Goal: Information Seeking & Learning: Learn about a topic

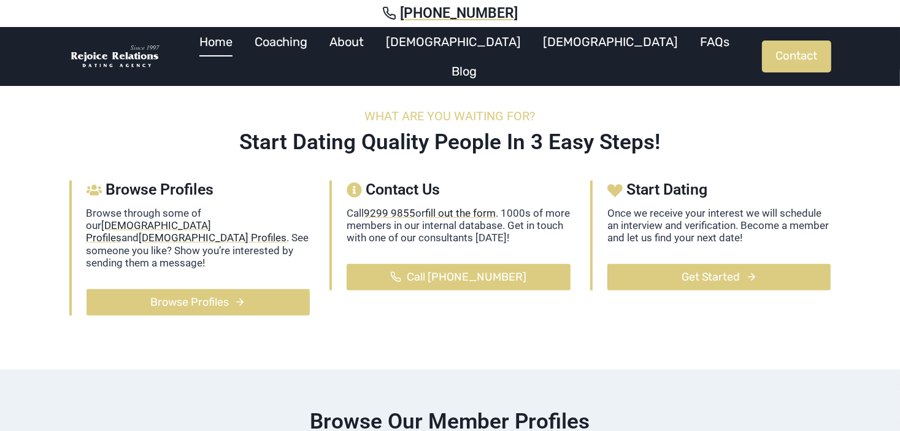
scroll to position [392, 0]
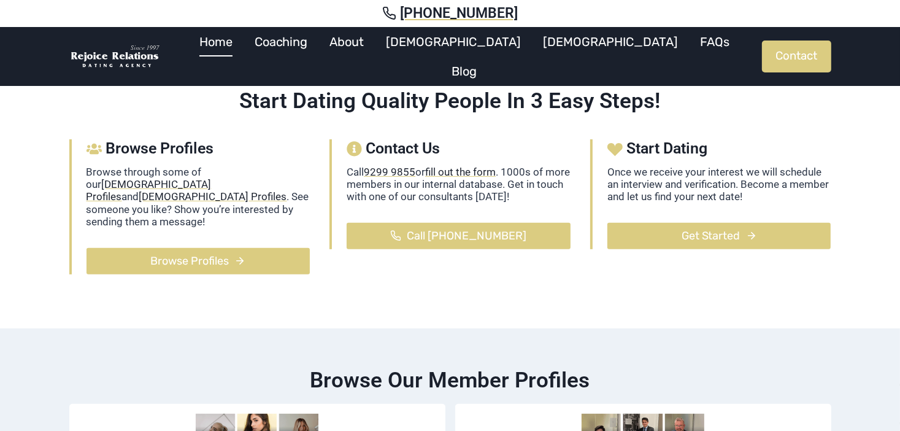
drag, startPoint x: 791, startPoint y: 362, endPoint x: 723, endPoint y: 366, distance: 67.6
click at [723, 367] on h2 "Browse our member profiles" at bounding box center [450, 380] width 762 height 26
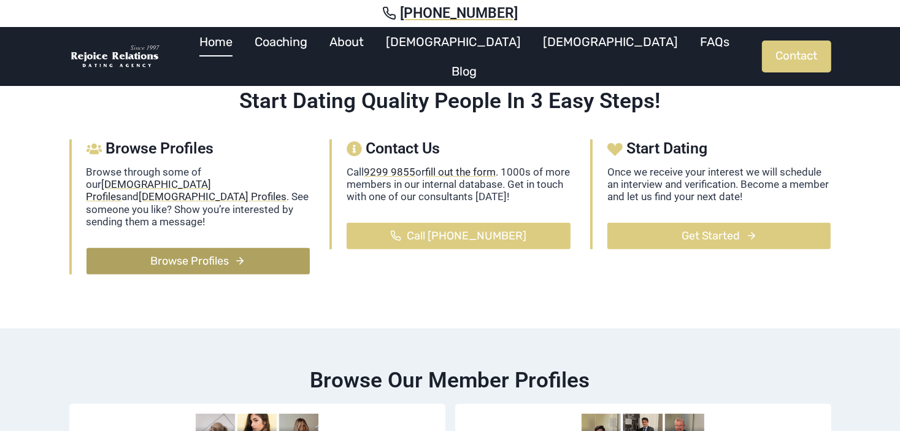
click at [199, 252] on span "Browse Profiles" at bounding box center [189, 261] width 78 height 18
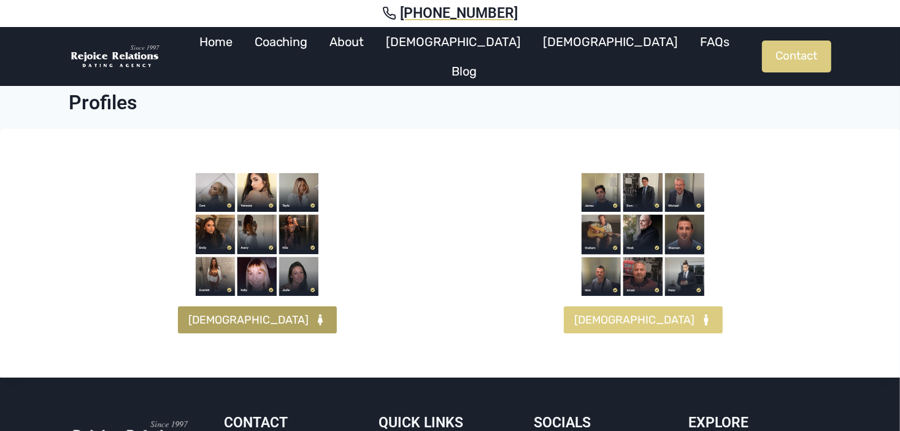
click at [238, 319] on span "[DEMOGRAPHIC_DATA]" at bounding box center [249, 320] width 120 height 18
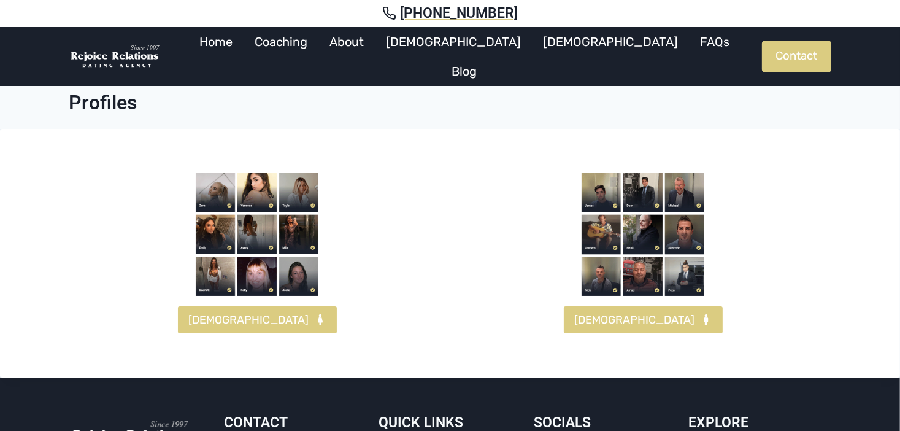
click at [689, 189] on img at bounding box center [642, 234] width 123 height 123
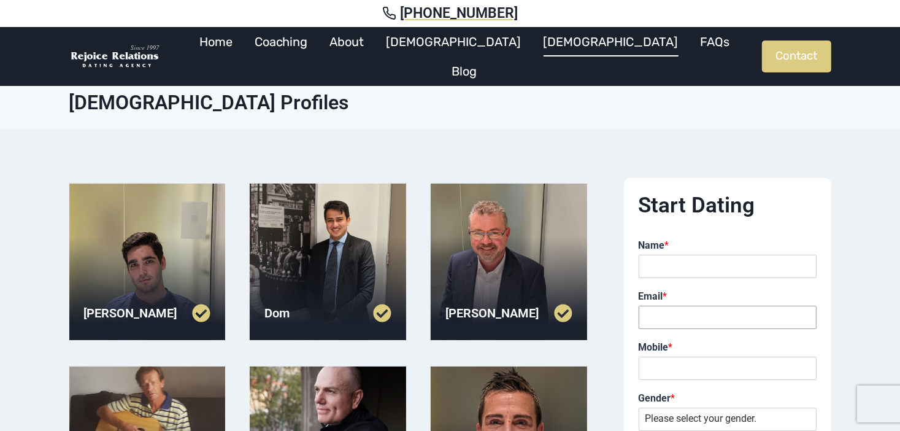
click at [646, 317] on input "Email *" at bounding box center [727, 316] width 178 height 23
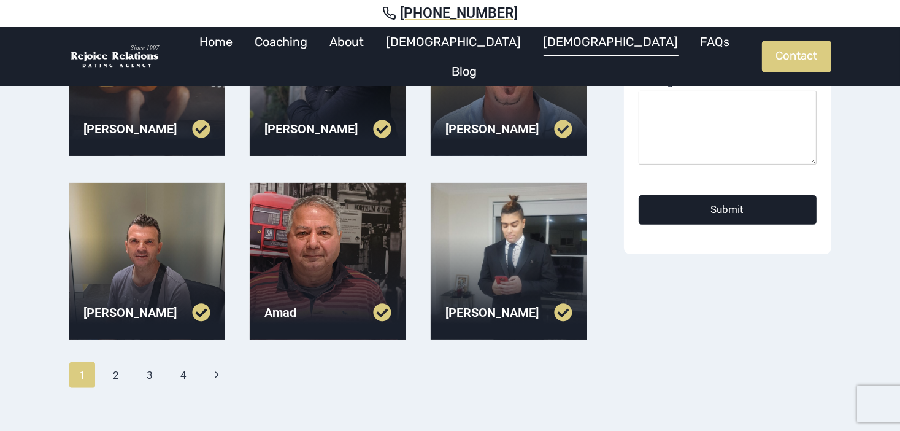
scroll to position [400, 0]
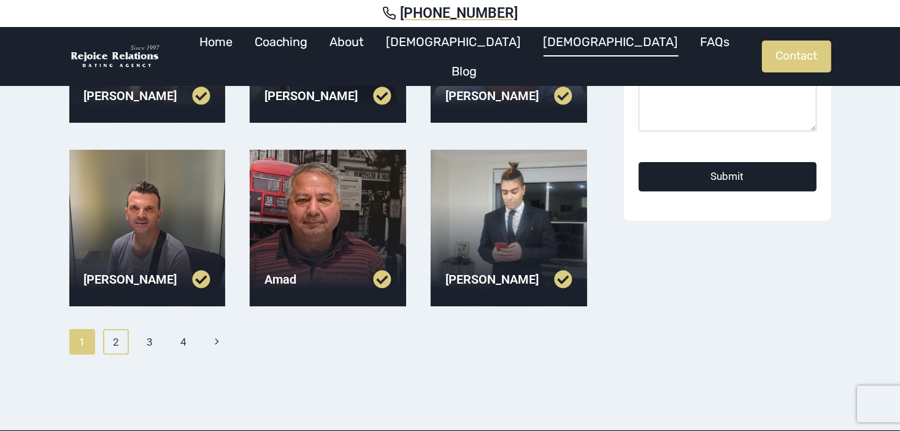
click at [115, 339] on link "2" at bounding box center [116, 342] width 26 height 26
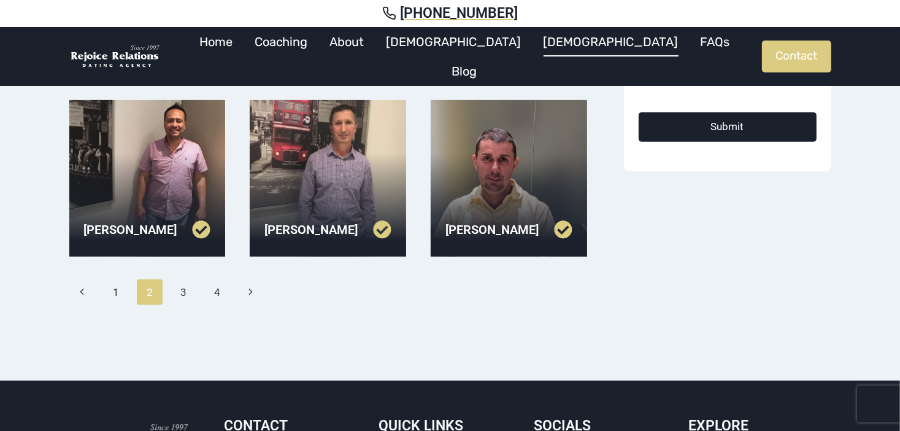
scroll to position [466, 0]
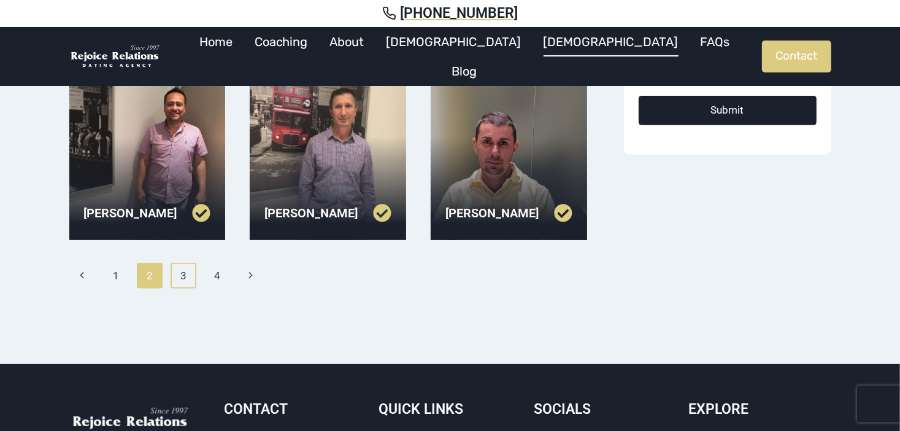
click at [186, 275] on link "3" at bounding box center [183, 275] width 26 height 26
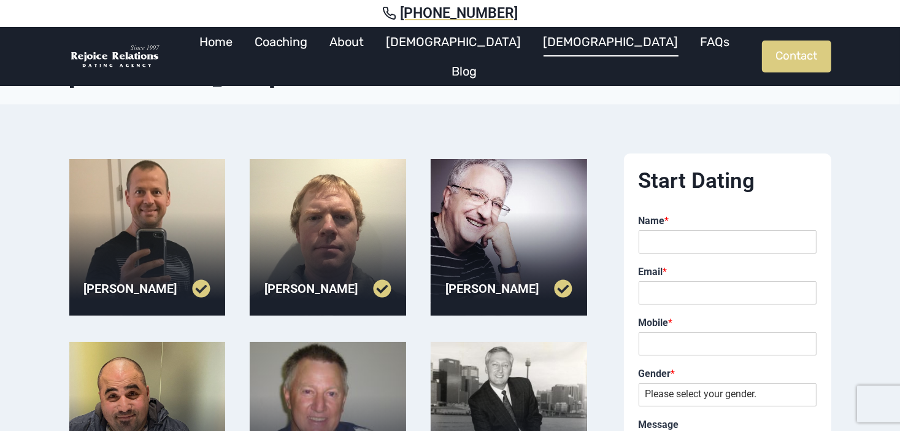
scroll to position [106, 0]
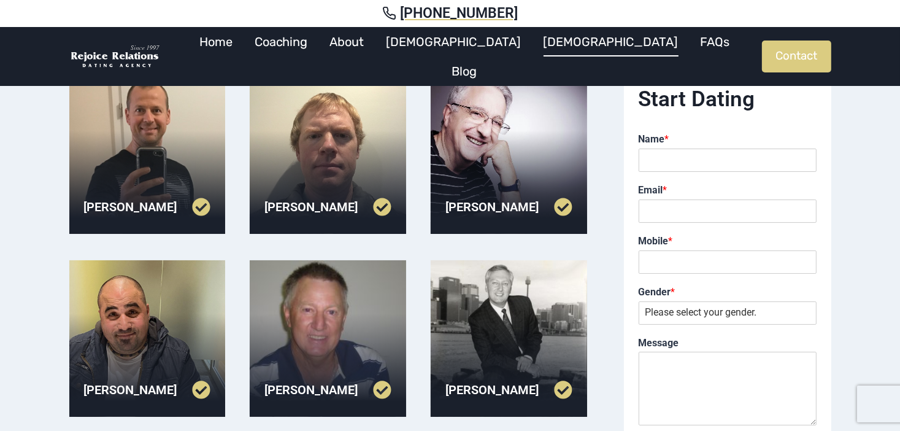
click at [564, 204] on link at bounding box center [540, 206] width 63 height 18
click at [327, 337] on div at bounding box center [328, 338] width 156 height 156
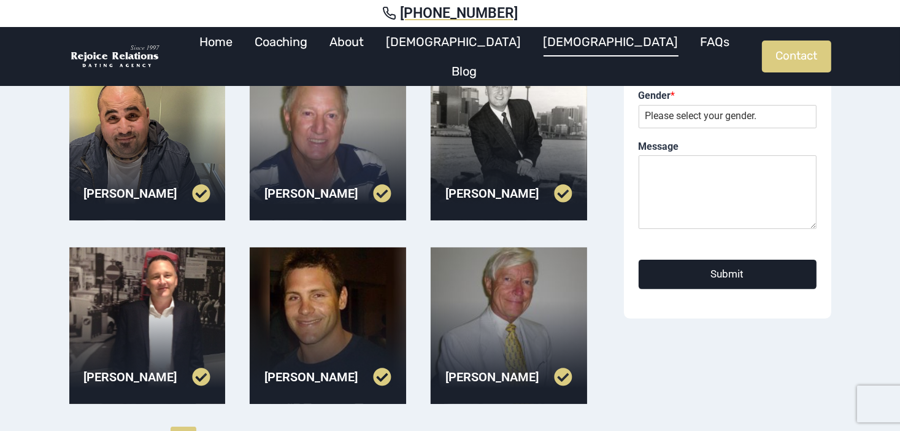
scroll to position [351, 0]
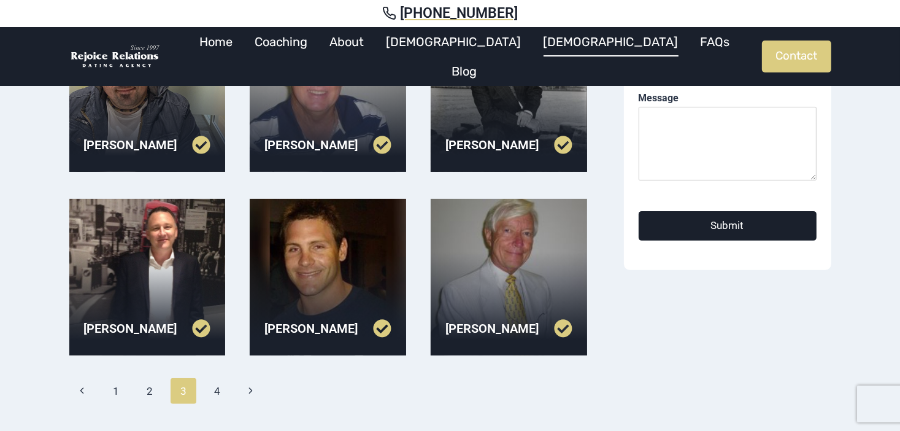
click at [534, 280] on div at bounding box center [509, 277] width 156 height 156
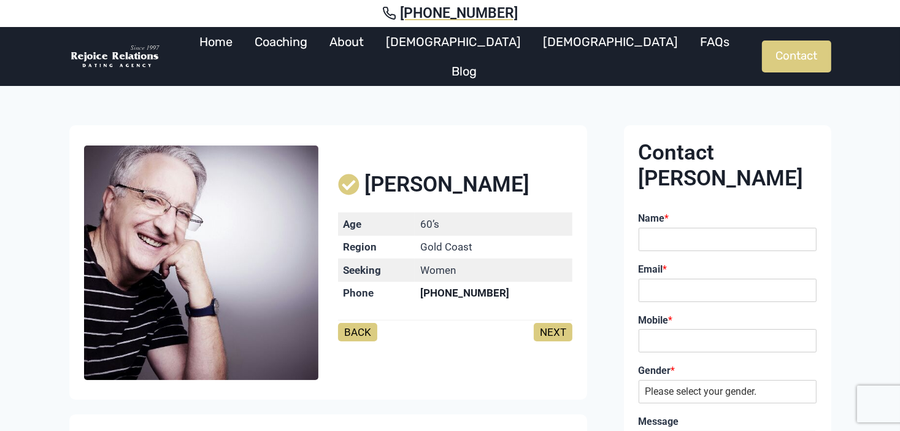
click at [591, 277] on div "[PERSON_NAME] Age [DEMOGRAPHIC_DATA]’s Region [GEOGRAPHIC_DATA] Seeking Women P…" at bounding box center [450, 412] width 791 height 575
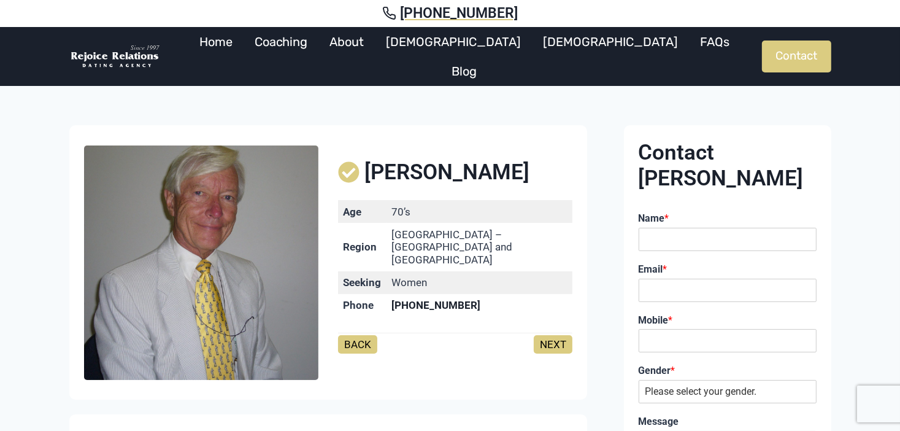
click at [549, 335] on link "NEXT" at bounding box center [553, 344] width 39 height 18
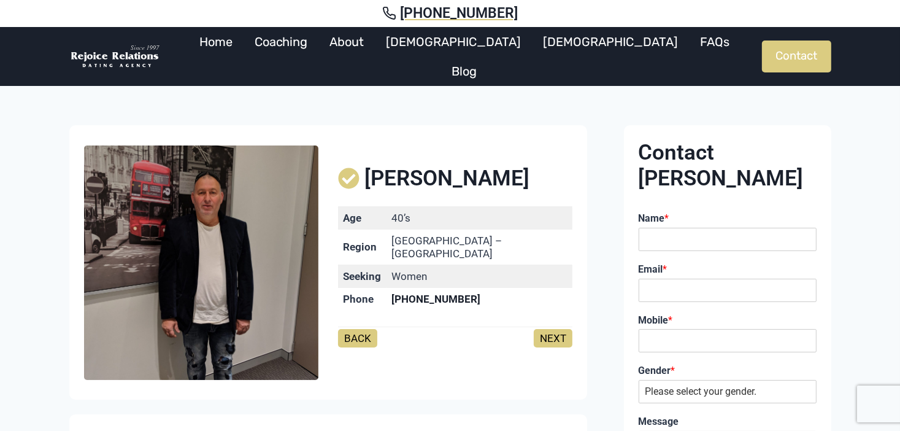
click at [549, 332] on link "NEXT" at bounding box center [553, 338] width 39 height 18
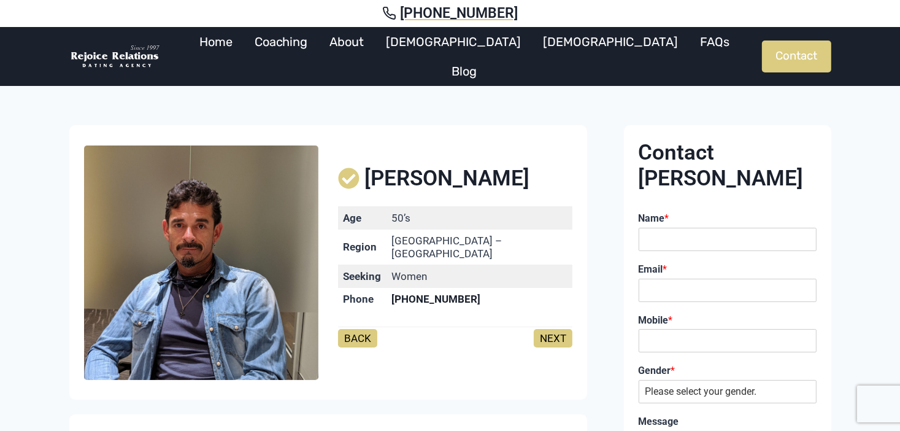
click at [549, 332] on link "NEXT" at bounding box center [553, 338] width 39 height 18
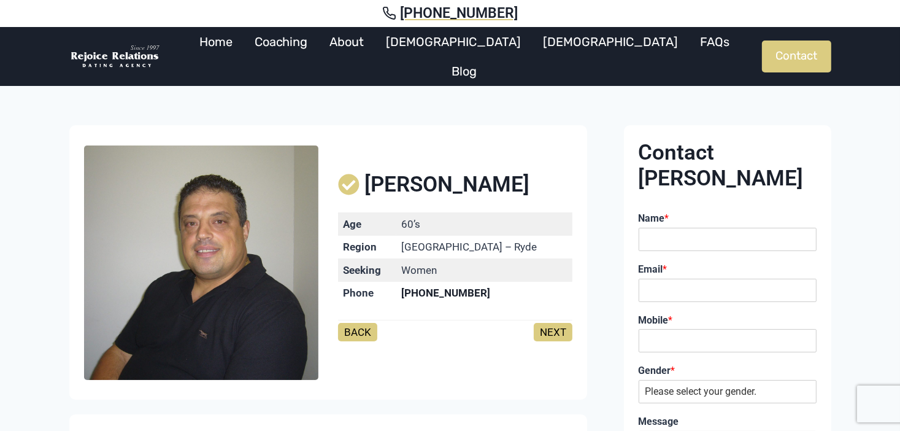
click at [549, 332] on link "NEXT" at bounding box center [553, 332] width 39 height 18
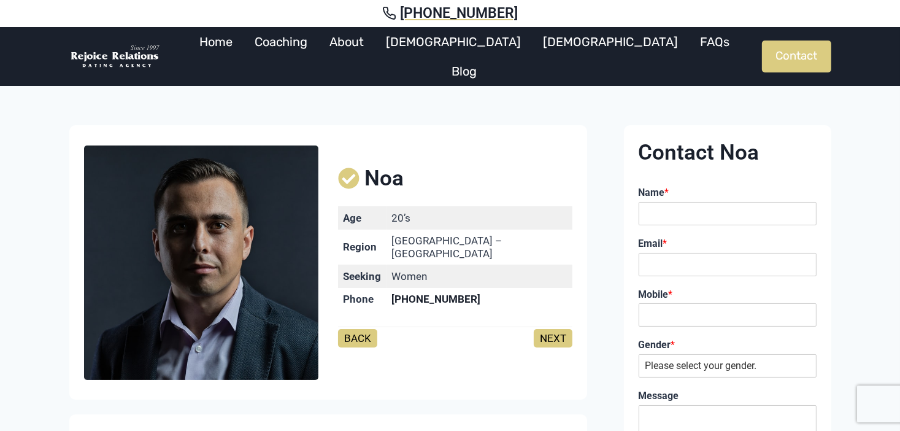
click at [549, 332] on link "NEXT" at bounding box center [553, 338] width 39 height 18
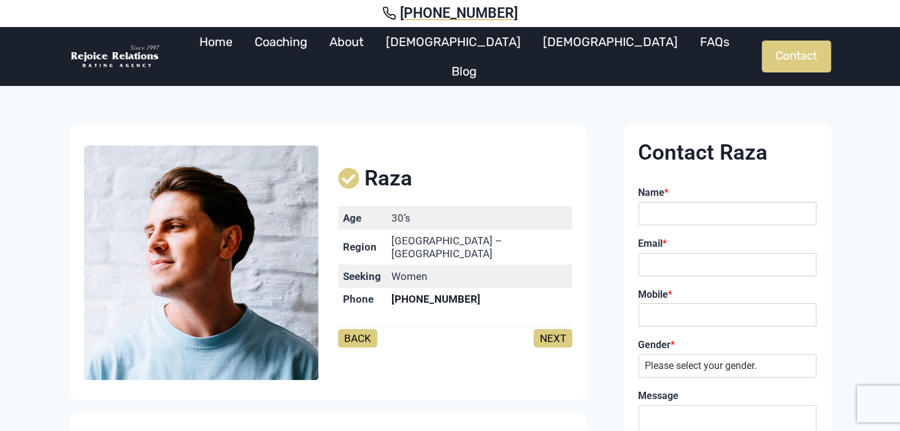
click at [549, 332] on link "NEXT" at bounding box center [553, 338] width 39 height 18
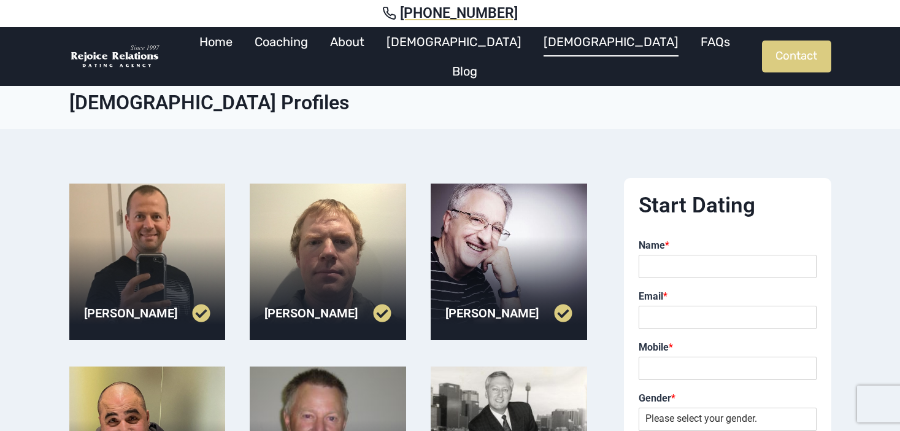
scroll to position [351, 0]
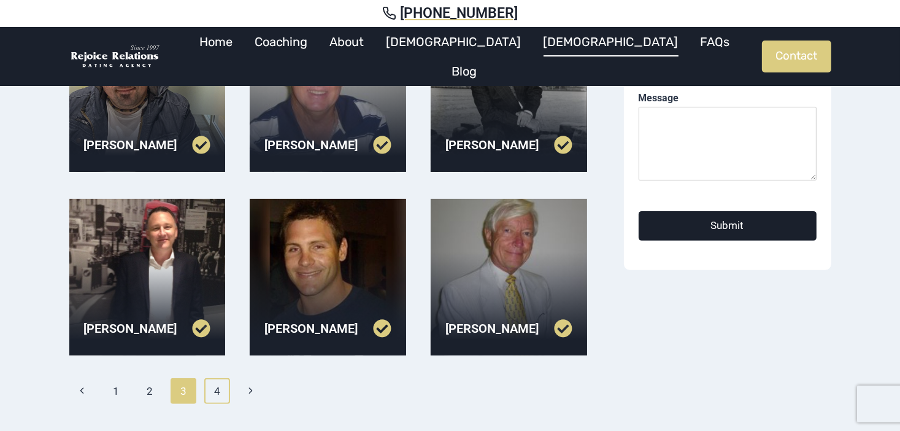
click at [217, 394] on link "4" at bounding box center [217, 391] width 26 height 26
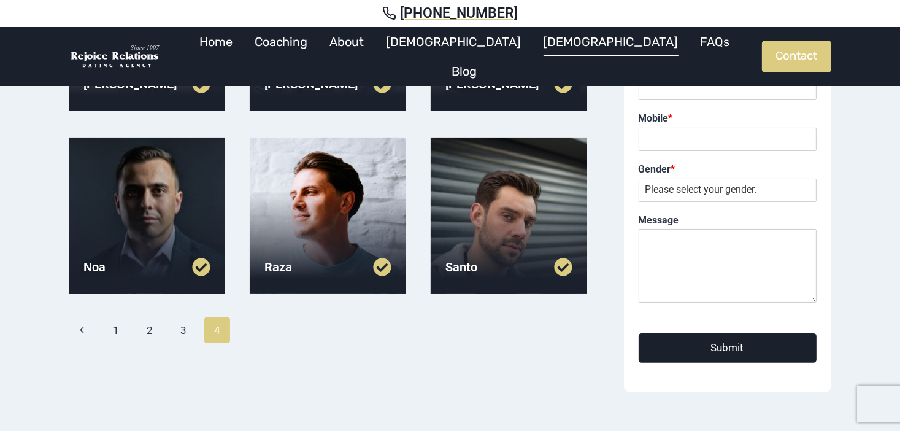
scroll to position [245, 0]
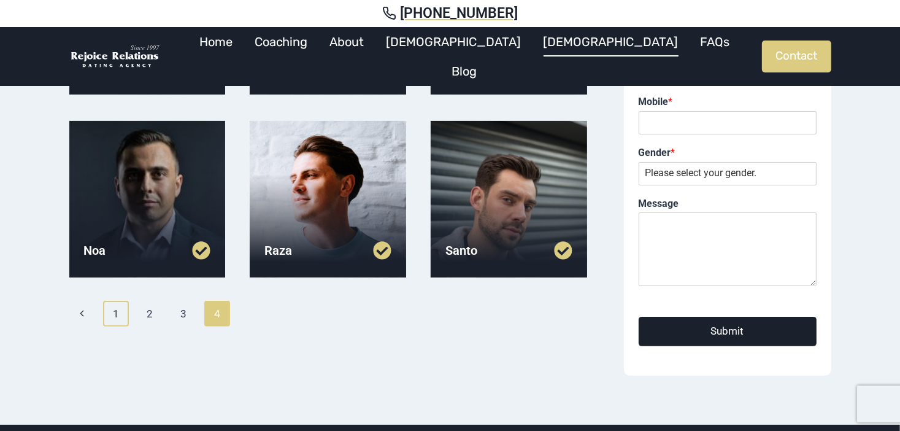
click at [113, 318] on link "1" at bounding box center [116, 314] width 26 height 26
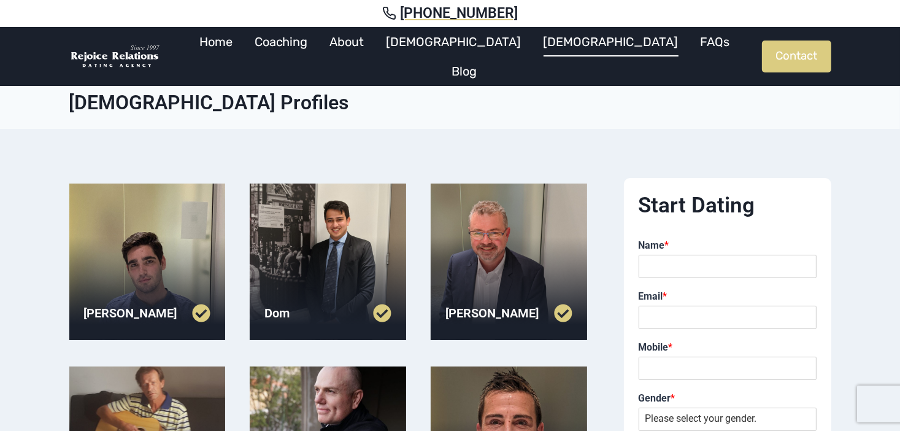
click at [450, 263] on div at bounding box center [509, 261] width 156 height 156
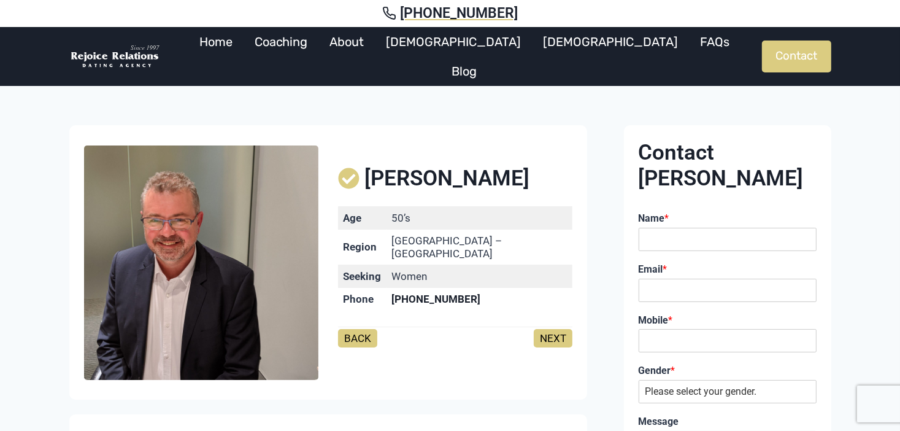
click at [554, 334] on link "NEXT" at bounding box center [553, 338] width 39 height 18
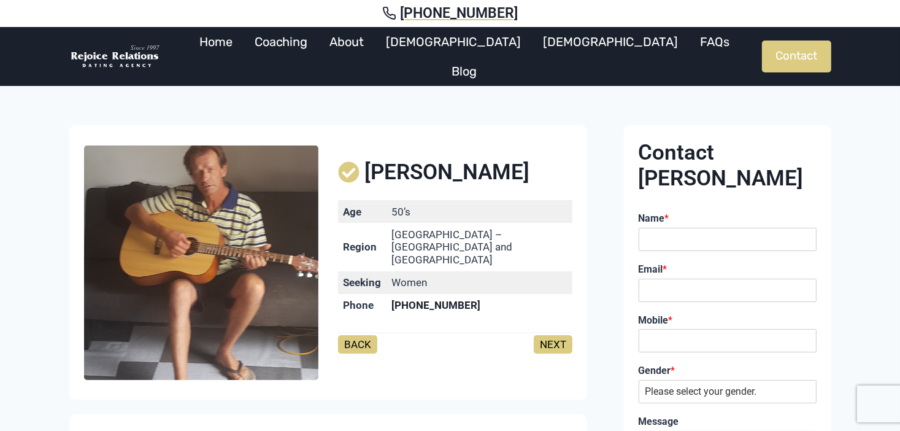
click at [554, 335] on link "NEXT" at bounding box center [553, 344] width 39 height 18
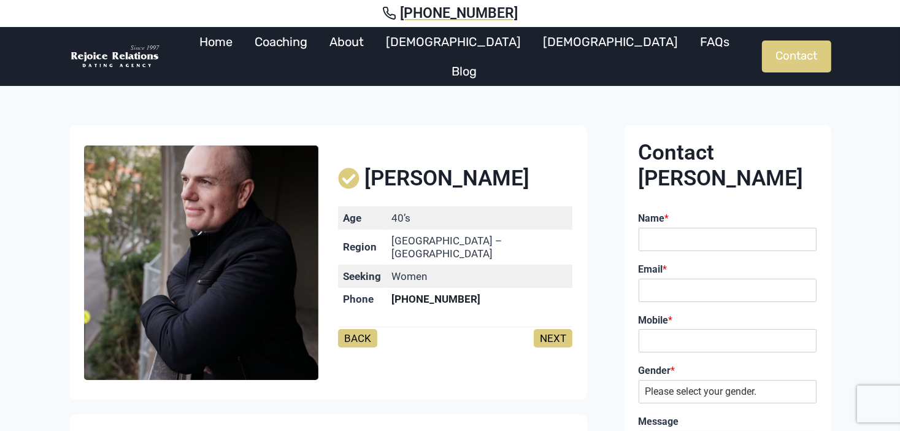
click at [554, 333] on link "NEXT" at bounding box center [553, 338] width 39 height 18
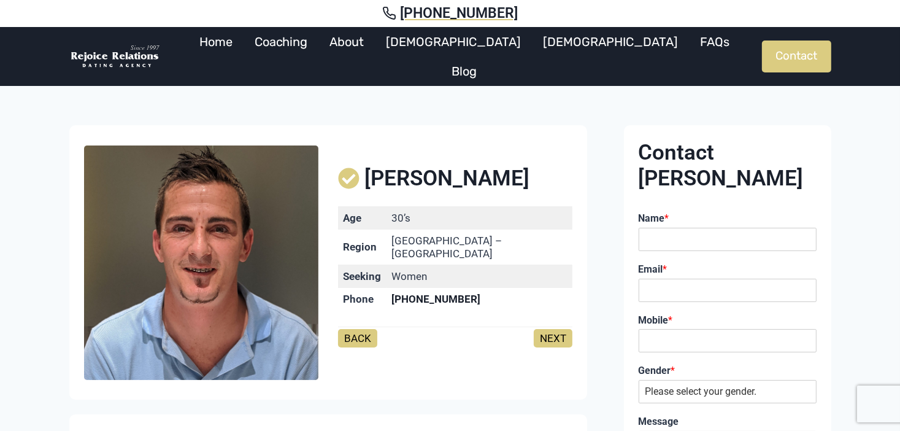
click at [554, 333] on link "NEXT" at bounding box center [553, 338] width 39 height 18
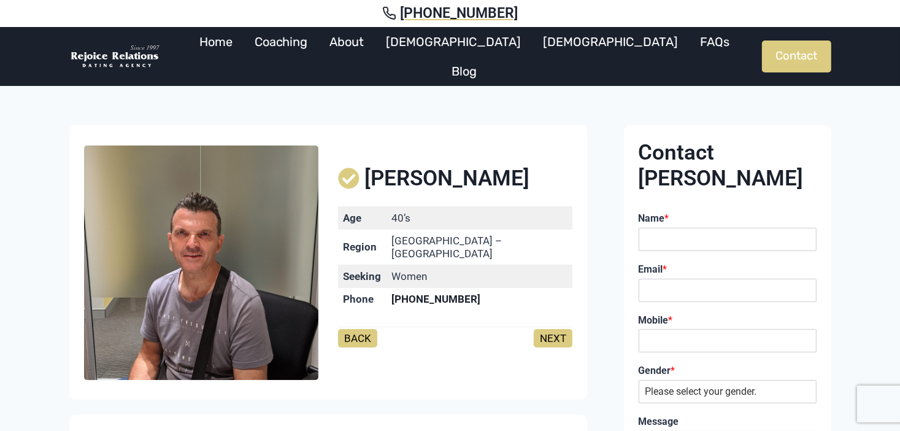
click at [554, 333] on link "NEXT" at bounding box center [553, 338] width 39 height 18
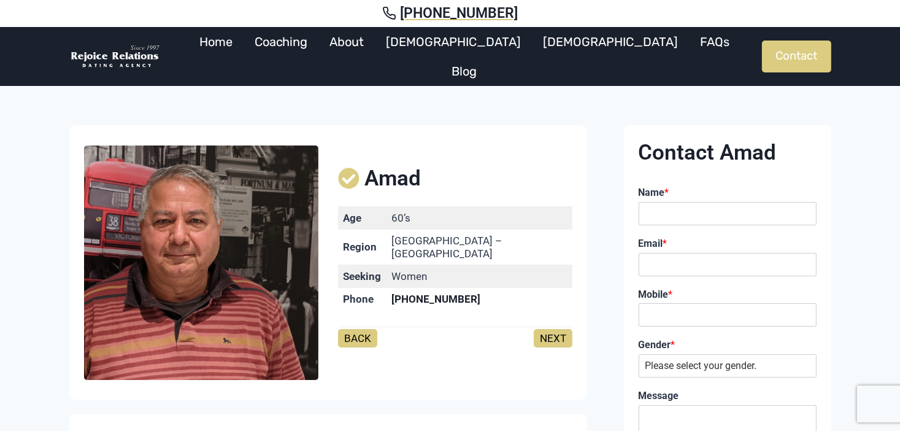
click at [554, 333] on link "NEXT" at bounding box center [553, 338] width 39 height 18
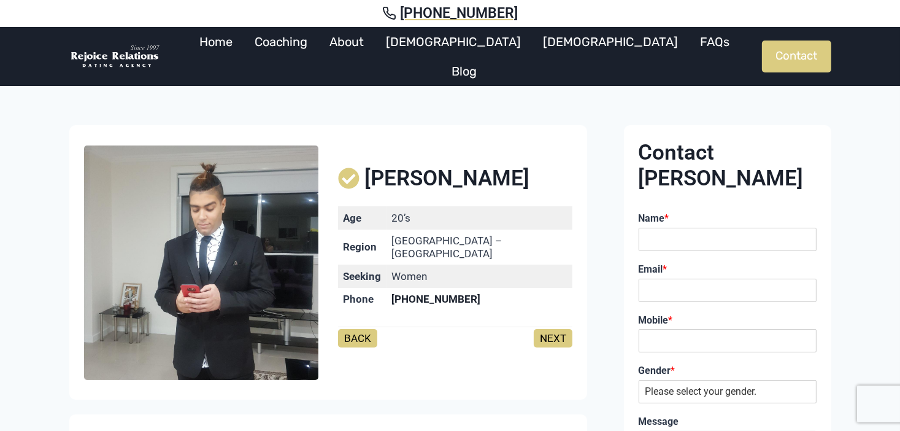
click at [554, 333] on link "NEXT" at bounding box center [553, 338] width 39 height 18
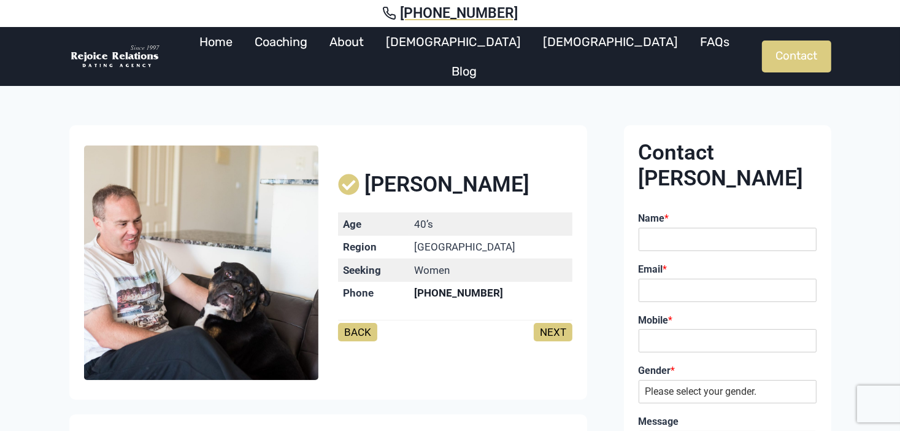
click at [554, 333] on link "NEXT" at bounding box center [553, 332] width 39 height 18
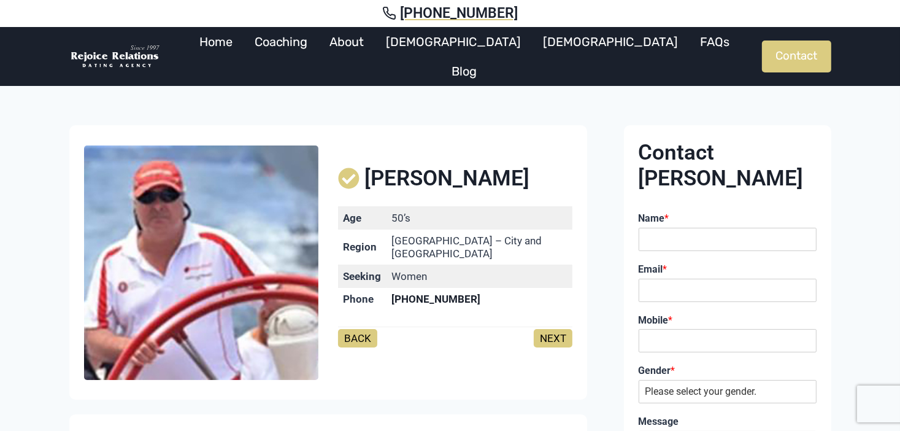
click at [554, 333] on link "NEXT" at bounding box center [553, 338] width 39 height 18
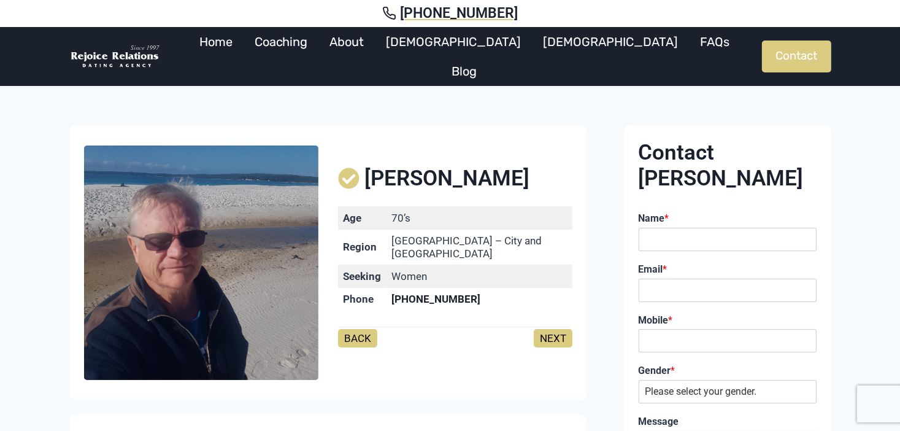
click at [554, 333] on link "NEXT" at bounding box center [553, 338] width 39 height 18
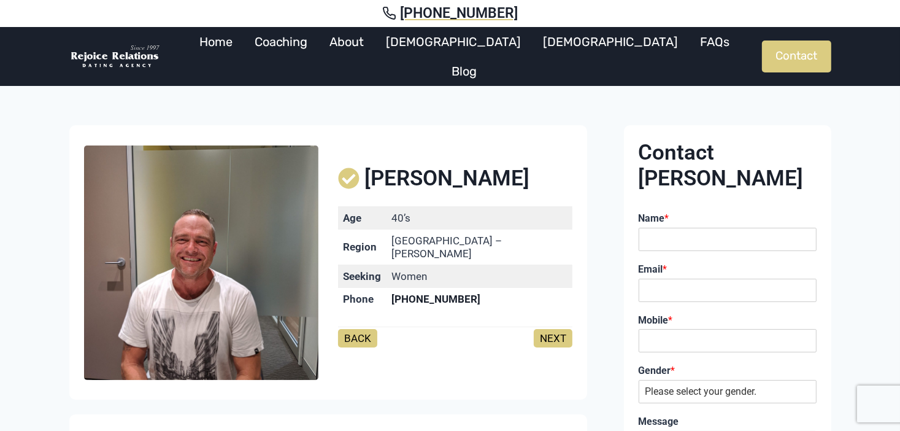
click at [554, 333] on link "NEXT" at bounding box center [553, 338] width 39 height 18
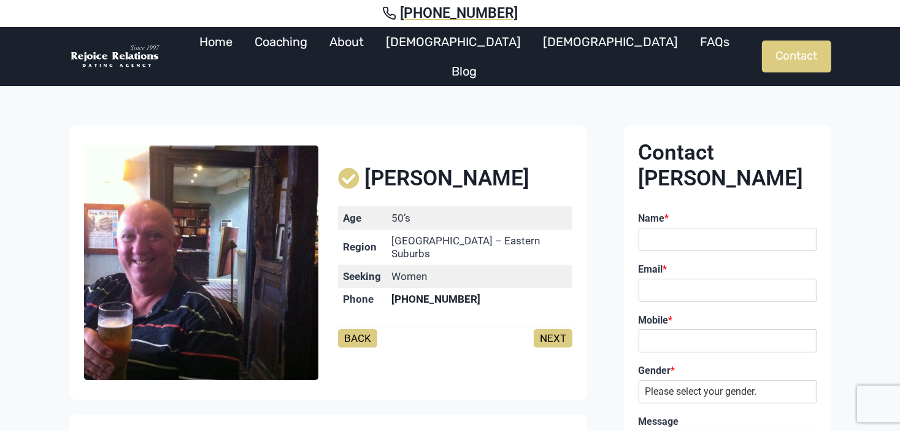
click at [554, 333] on link "NEXT" at bounding box center [553, 338] width 39 height 18
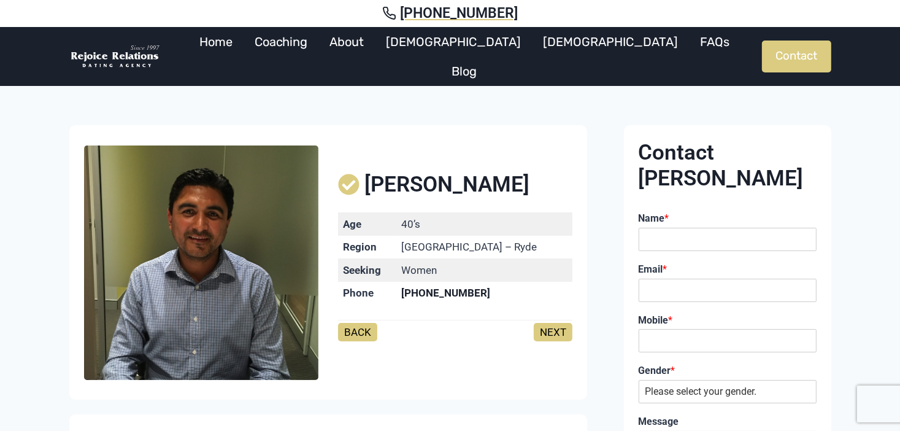
click at [554, 333] on link "NEXT" at bounding box center [553, 332] width 39 height 18
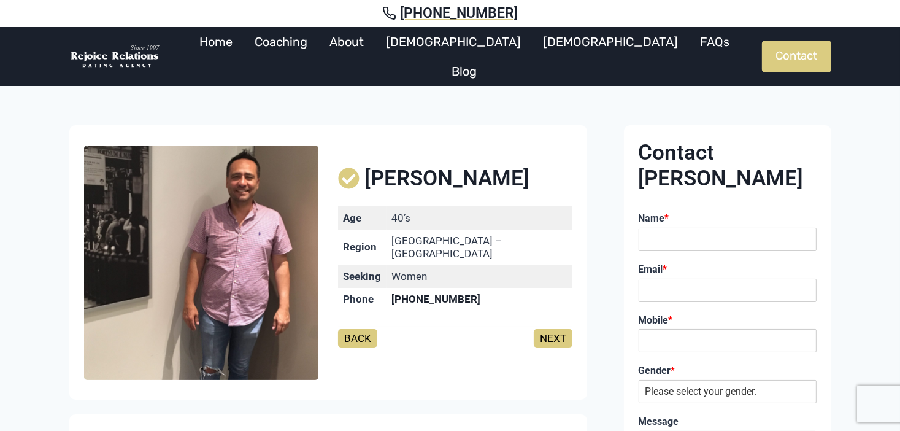
click at [554, 333] on link "NEXT" at bounding box center [553, 338] width 39 height 18
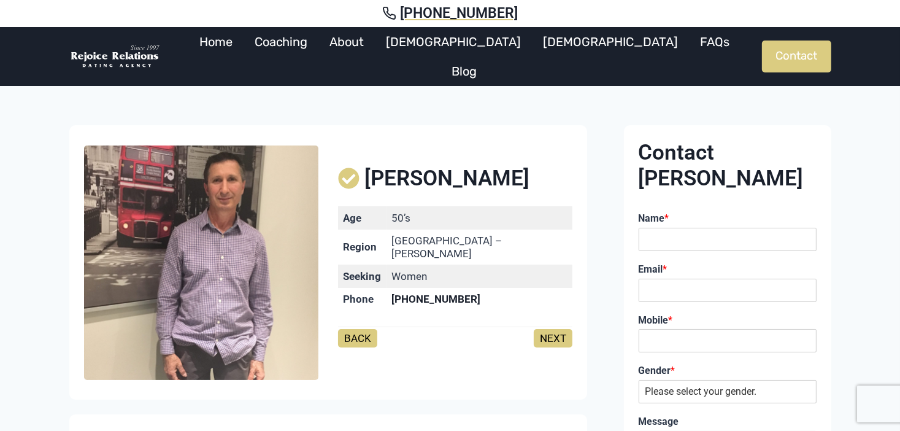
click at [556, 334] on link "NEXT" at bounding box center [553, 338] width 39 height 18
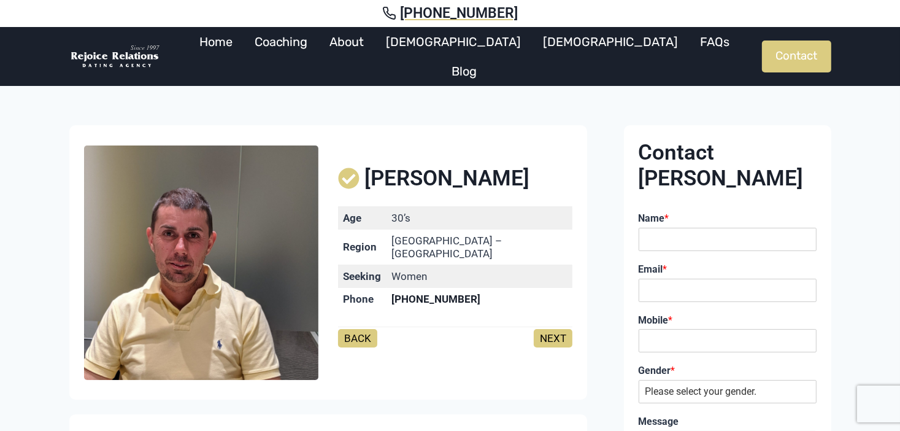
click at [556, 334] on link "NEXT" at bounding box center [553, 338] width 39 height 18
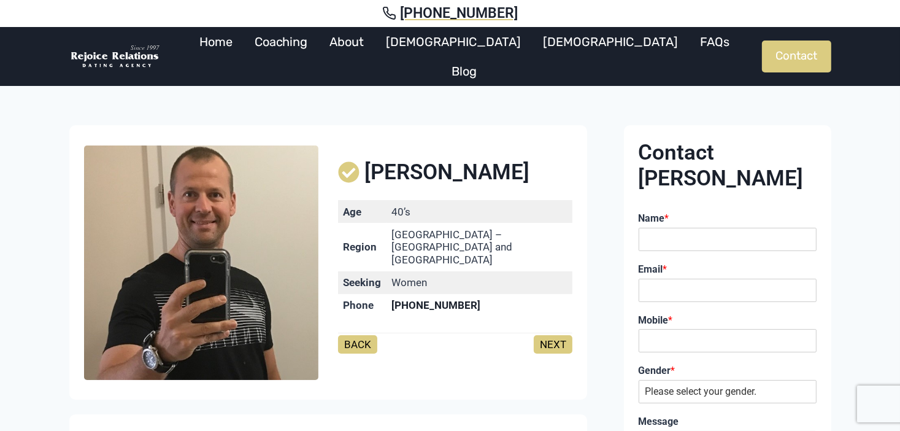
click at [556, 335] on link "NEXT" at bounding box center [553, 344] width 39 height 18
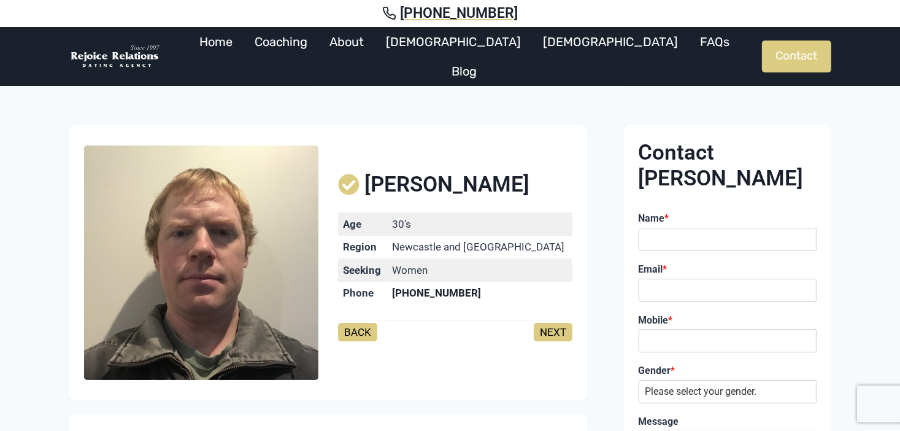
click at [556, 334] on link "NEXT" at bounding box center [553, 332] width 39 height 18
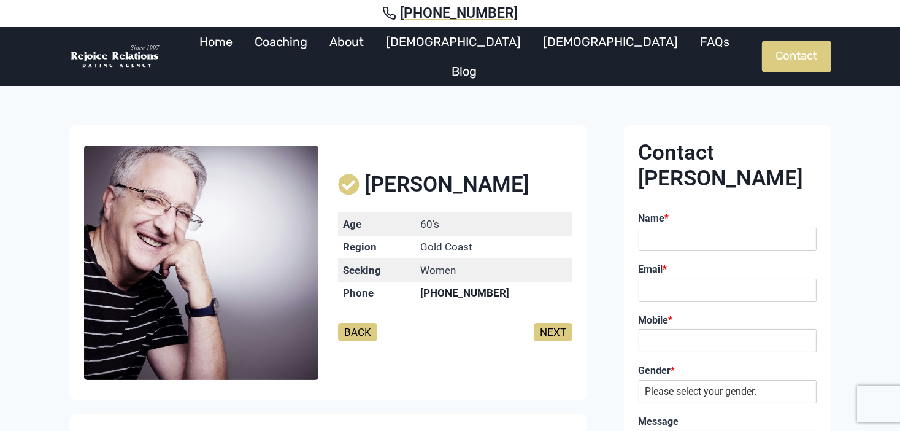
click at [556, 334] on link "NEXT" at bounding box center [553, 332] width 39 height 18
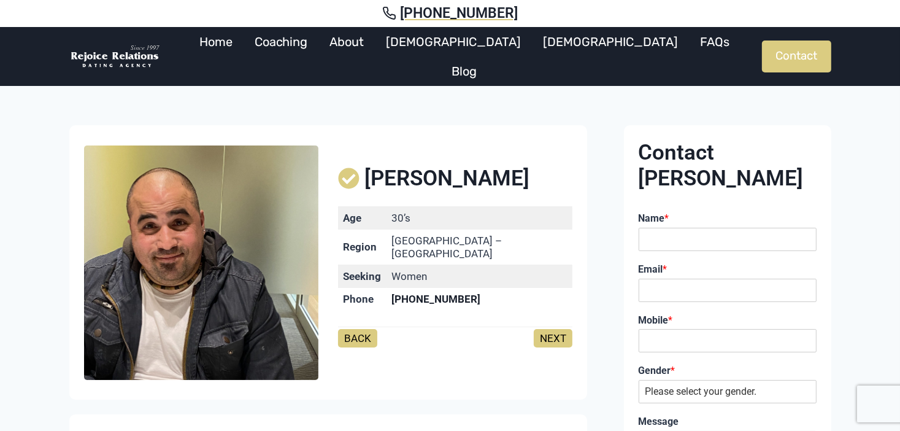
click at [556, 334] on link "NEXT" at bounding box center [553, 338] width 39 height 18
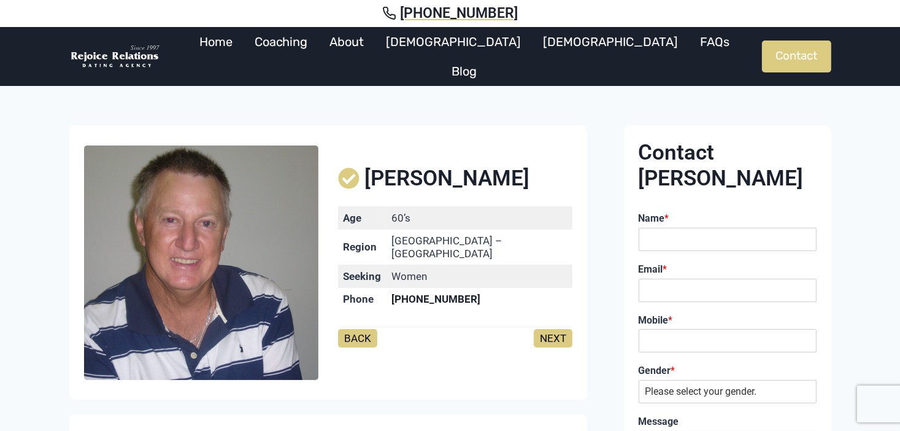
click at [556, 334] on link "NEXT" at bounding box center [553, 338] width 39 height 18
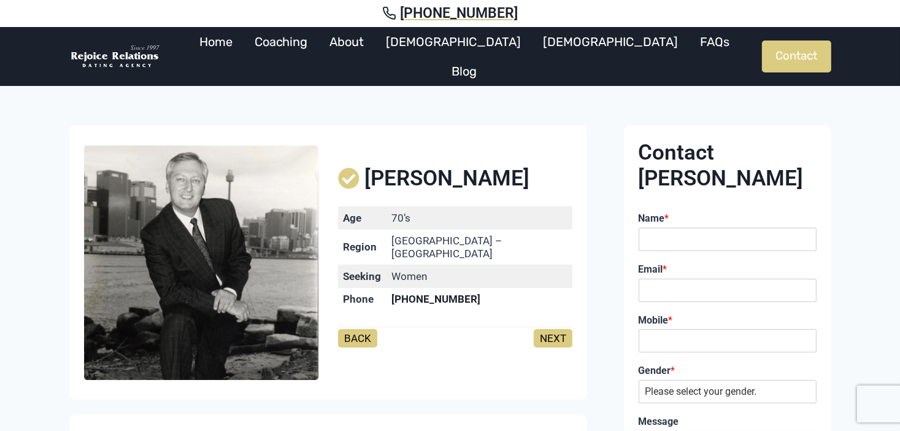
click at [556, 334] on link "NEXT" at bounding box center [553, 338] width 39 height 18
